Goal: Navigation & Orientation: Go to known website

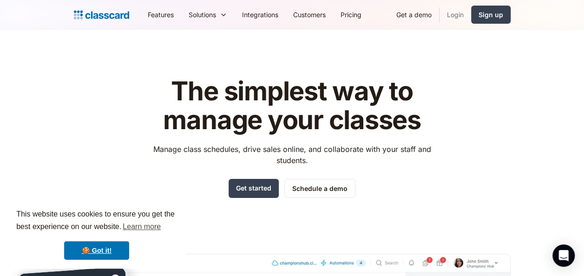
click at [460, 16] on link "Login" at bounding box center [455, 14] width 32 height 21
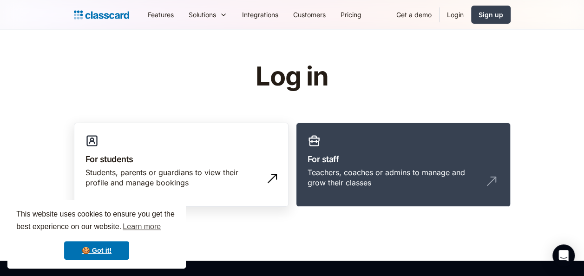
click at [202, 139] on link "For students Students, parents or guardians to view their profile and manage bo…" at bounding box center [181, 165] width 215 height 85
